Goal: Information Seeking & Learning: Check status

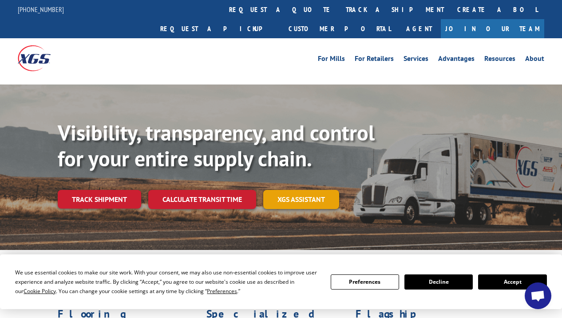
click at [317, 190] on link "XGS ASSISTANT" at bounding box center [301, 199] width 76 height 19
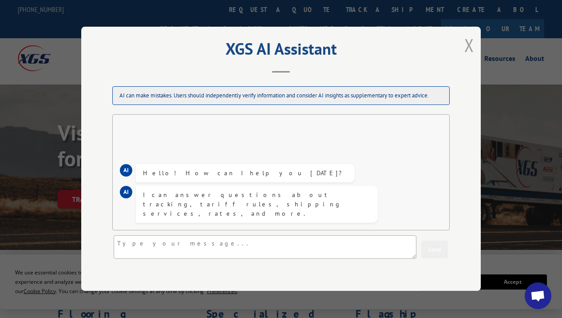
click at [466, 45] on button "Close modal" at bounding box center [470, 45] width 10 height 24
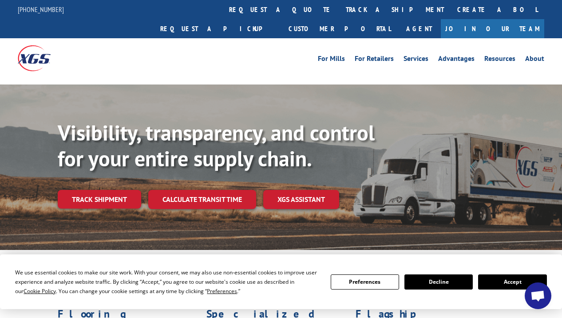
drag, startPoint x: 115, startPoint y: 184, endPoint x: 126, endPoint y: 183, distance: 10.7
click at [115, 190] on link "Track shipment" at bounding box center [100, 199] width 84 height 19
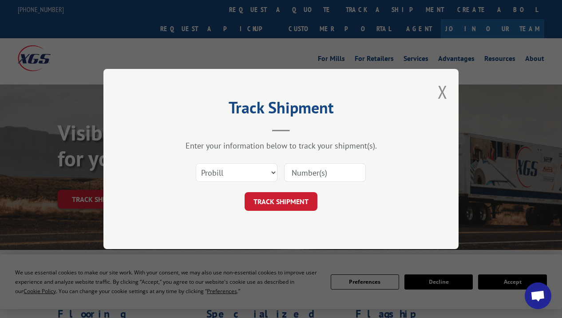
click at [319, 173] on input at bounding box center [325, 172] width 82 height 19
paste input "17342199"
type input "17342199"
click at [303, 203] on button "TRACK SHIPMENT" at bounding box center [281, 201] width 73 height 19
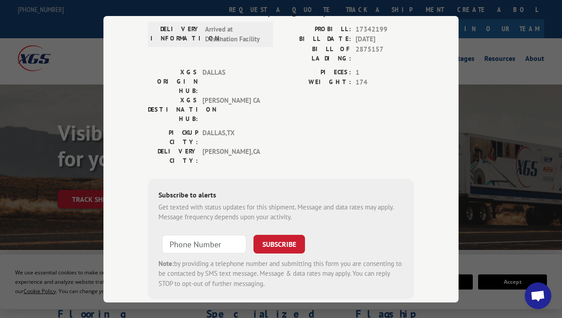
scroll to position [46, 0]
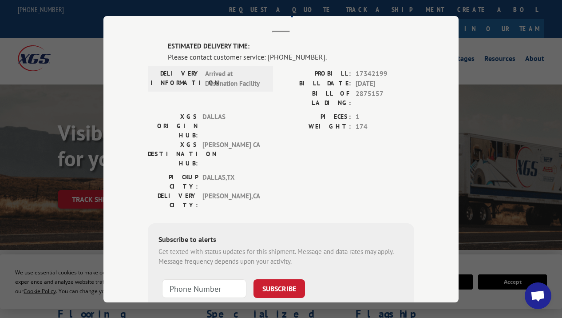
click at [415, 132] on div "Track Shipment ESTIMATED DELIVERY TIME: Please contact customer service: [PHONE…" at bounding box center [280, 159] width 355 height 286
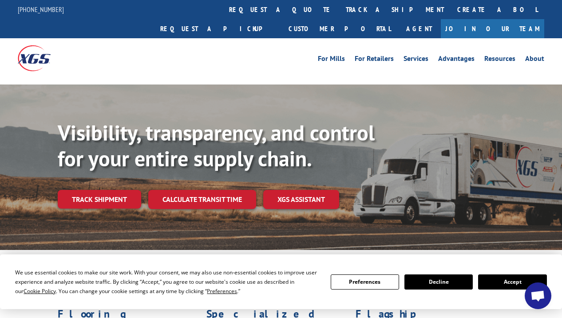
drag, startPoint x: 116, startPoint y: 179, endPoint x: 131, endPoint y: 182, distance: 14.5
click at [116, 190] on link "Track shipment" at bounding box center [100, 199] width 84 height 19
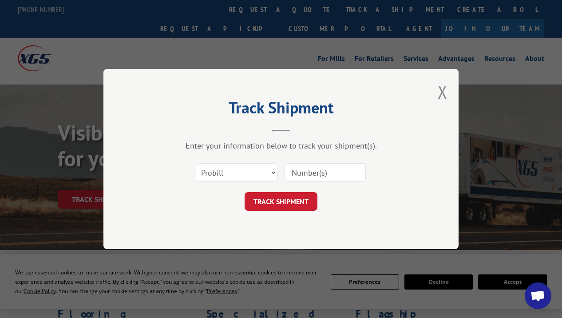
click at [312, 173] on input at bounding box center [325, 172] width 82 height 19
paste input "Xpress Global Systems"
type input "Xpress Global Systems"
drag, startPoint x: 360, startPoint y: 175, endPoint x: 280, endPoint y: 175, distance: 79.9
click at [280, 175] on div "Select category... Probill BOL PO Xpress Global Systems" at bounding box center [281, 172] width 266 height 29
